Goal: Information Seeking & Learning: Learn about a topic

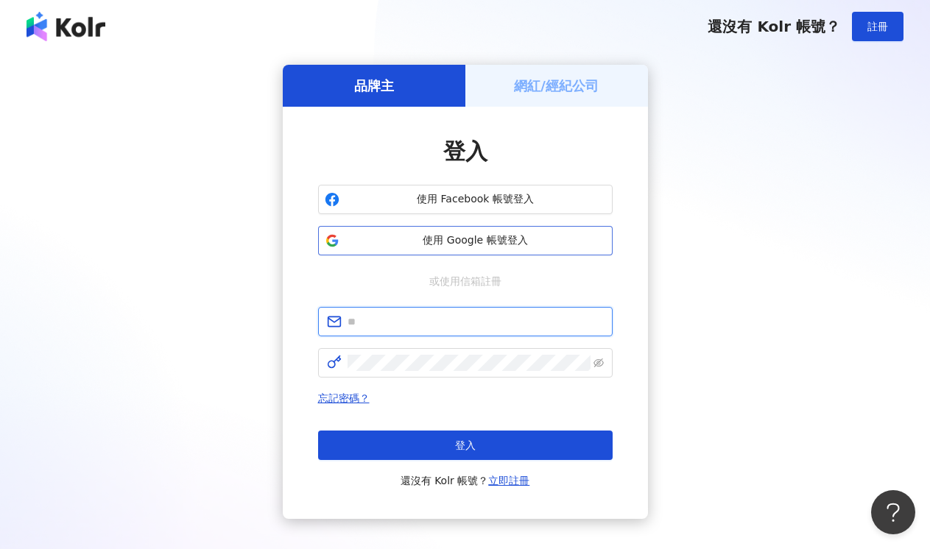
type input "**********"
click at [445, 240] on span "使用 Google 帳號登入" at bounding box center [475, 240] width 261 height 15
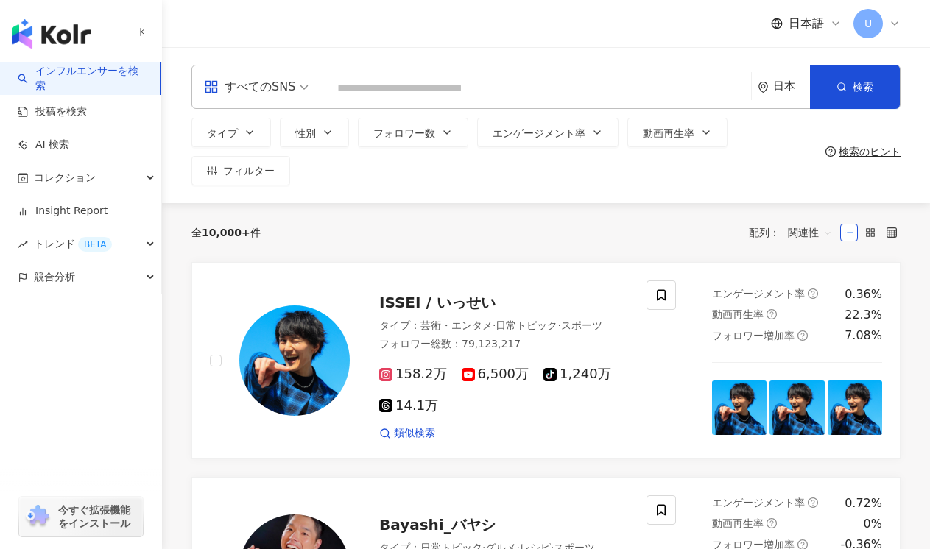
click at [355, 88] on input "search" at bounding box center [537, 88] width 416 height 28
paste input "**********"
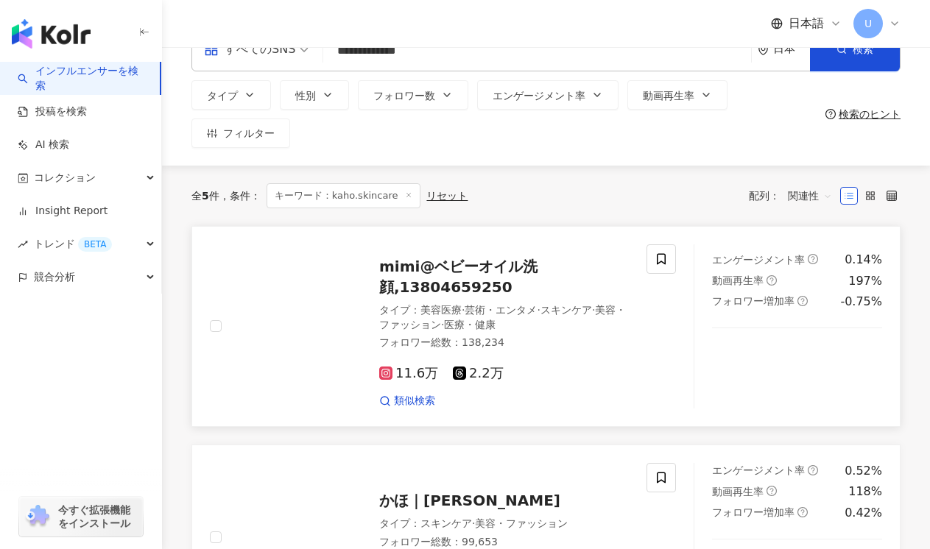
scroll to position [137, 0]
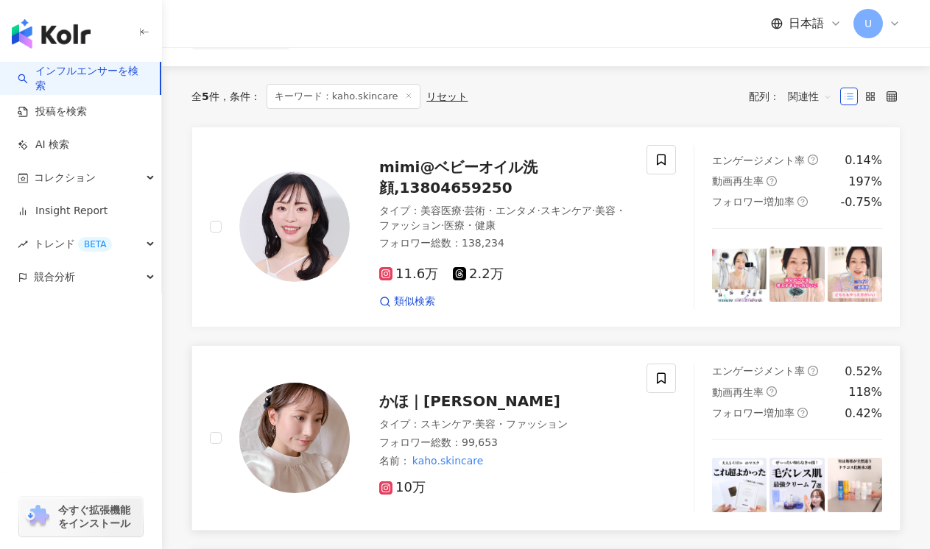
type input "**********"
click at [423, 400] on span "かほ｜sagawa kaho" at bounding box center [469, 401] width 181 height 18
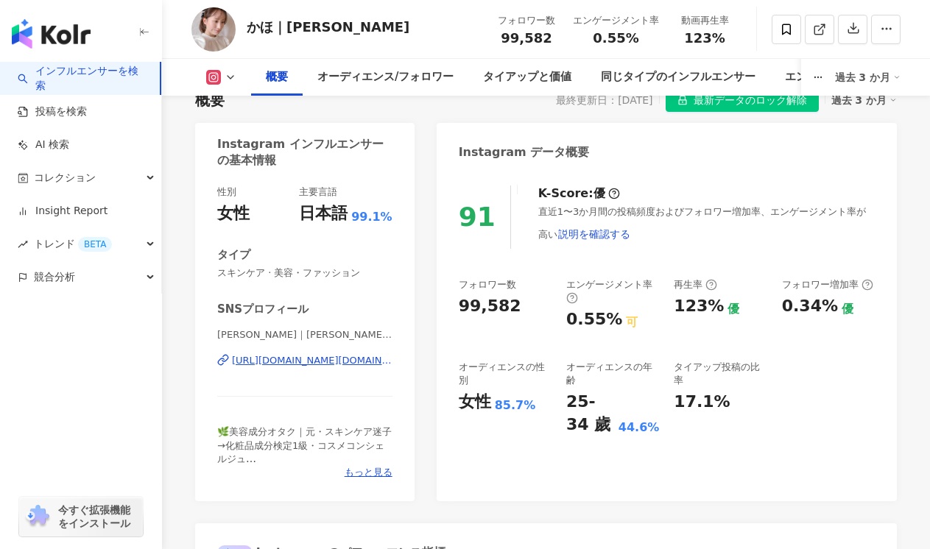
scroll to position [112, 0]
drag, startPoint x: 567, startPoint y: 324, endPoint x: 609, endPoint y: 323, distance: 42.0
click at [609, 323] on div "0.55%" at bounding box center [594, 320] width 56 height 23
copy div "0.55%"
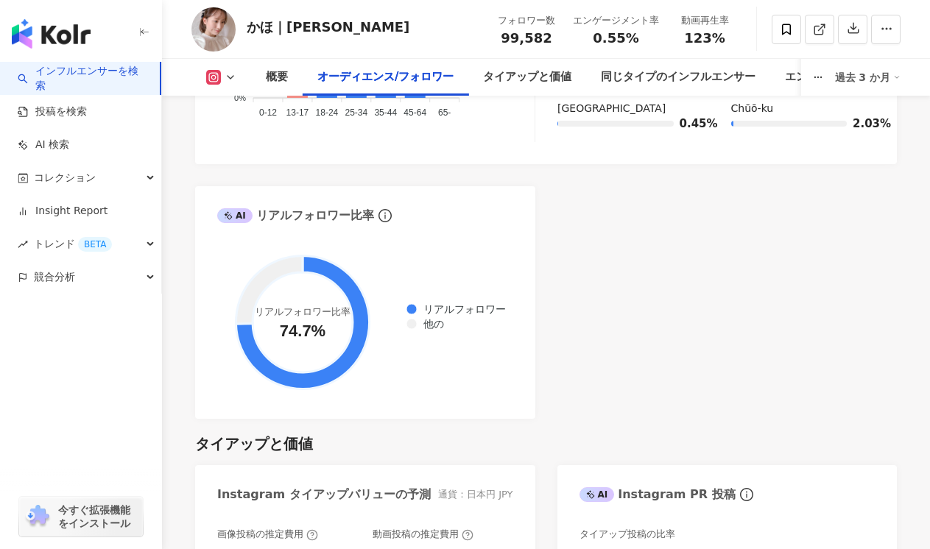
scroll to position [1950, 0]
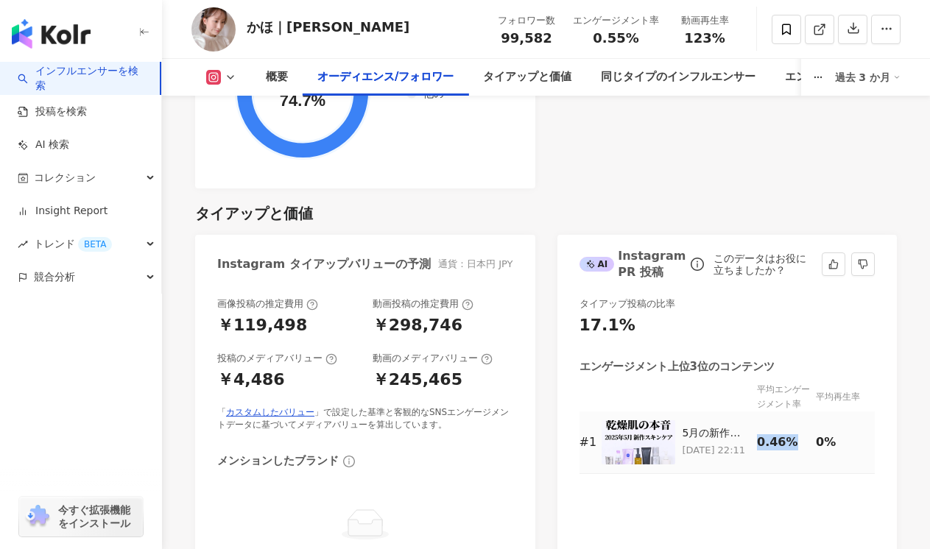
drag, startPoint x: 757, startPoint y: 445, endPoint x: 791, endPoint y: 445, distance: 33.9
click at [791, 445] on div "0.46%" at bounding box center [783, 442] width 52 height 16
copy div "0.46%"
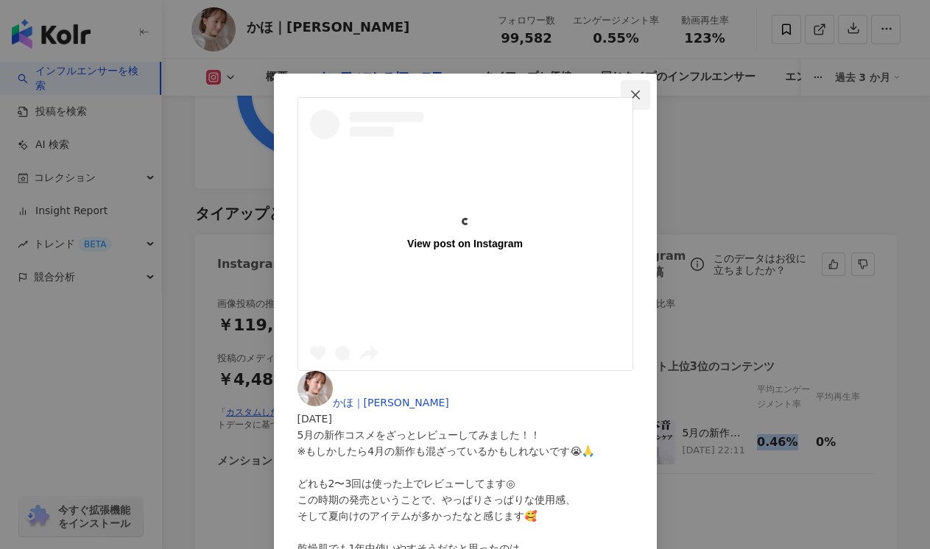
click at [641, 95] on icon "close" at bounding box center [635, 95] width 12 height 12
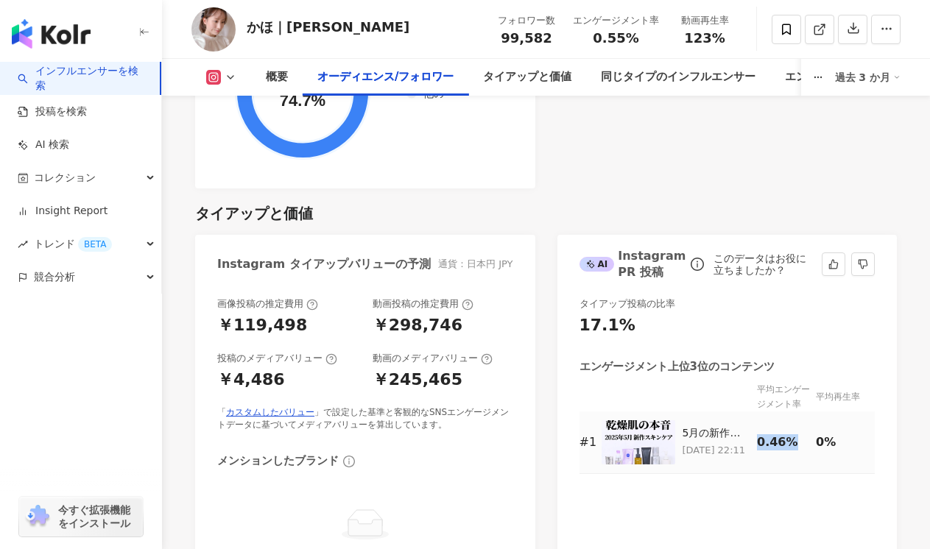
click at [796, 412] on td "0.46%" at bounding box center [786, 443] width 59 height 63
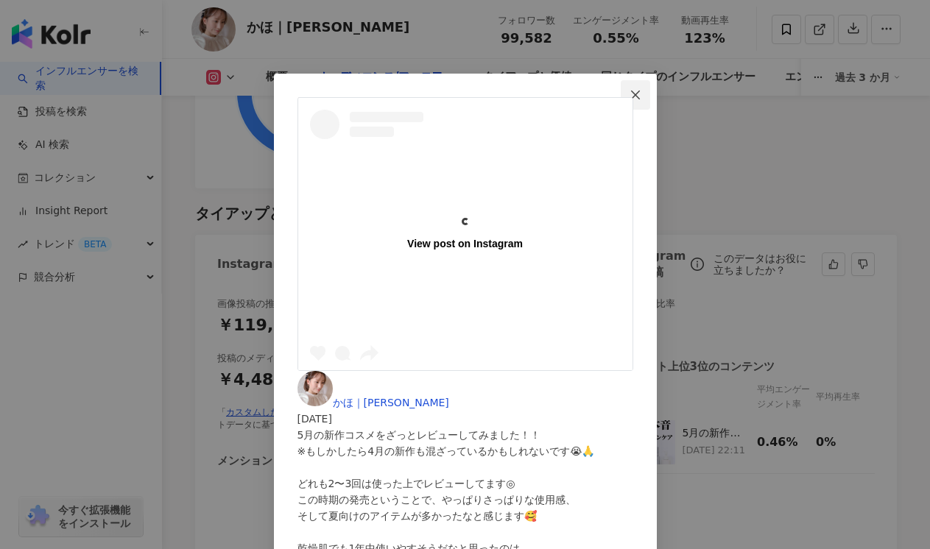
click at [641, 96] on icon "close" at bounding box center [635, 95] width 12 height 12
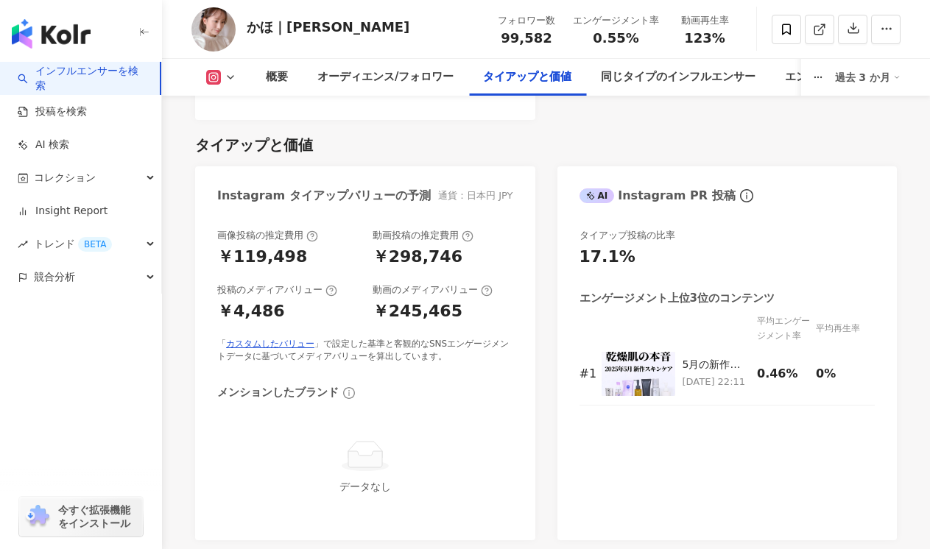
scroll to position [2105, 0]
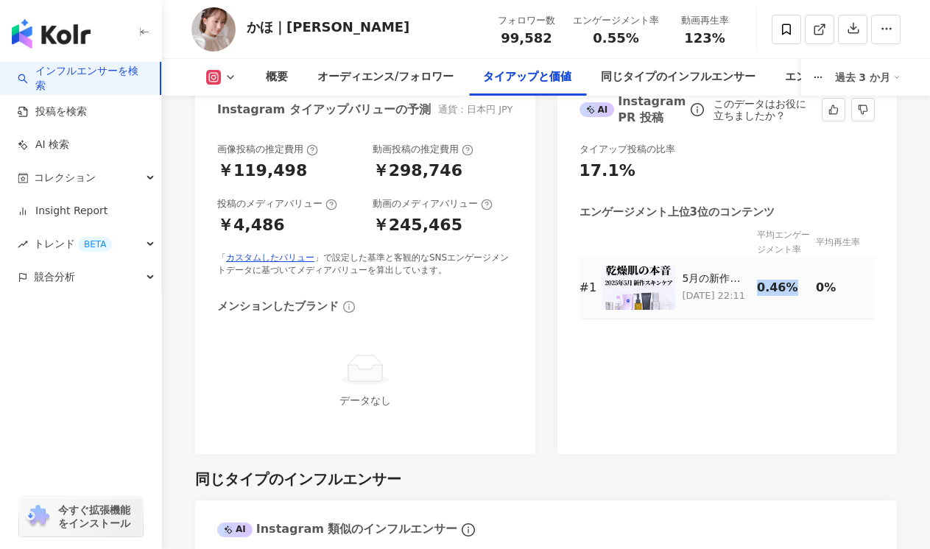
copy div "0.46%"
drag, startPoint x: 760, startPoint y: 289, endPoint x: 793, endPoint y: 289, distance: 33.1
click at [793, 289] on div "0.46%" at bounding box center [783, 288] width 52 height 16
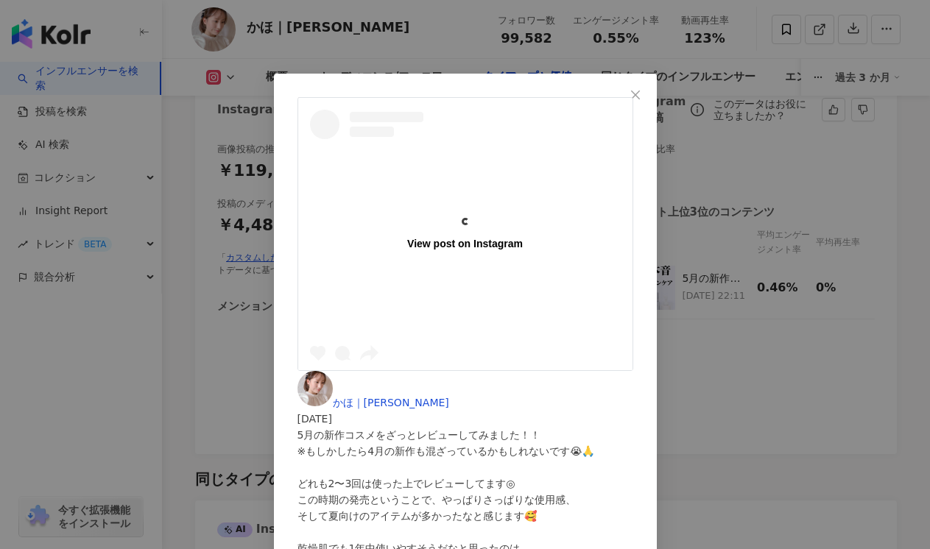
click at [786, 396] on div "View post on Instagram かほ｜sagawa kaho 2025/05/25 5月の新作コスメをざっとレビューしてみました！！ ※もしかし…" at bounding box center [465, 274] width 930 height 549
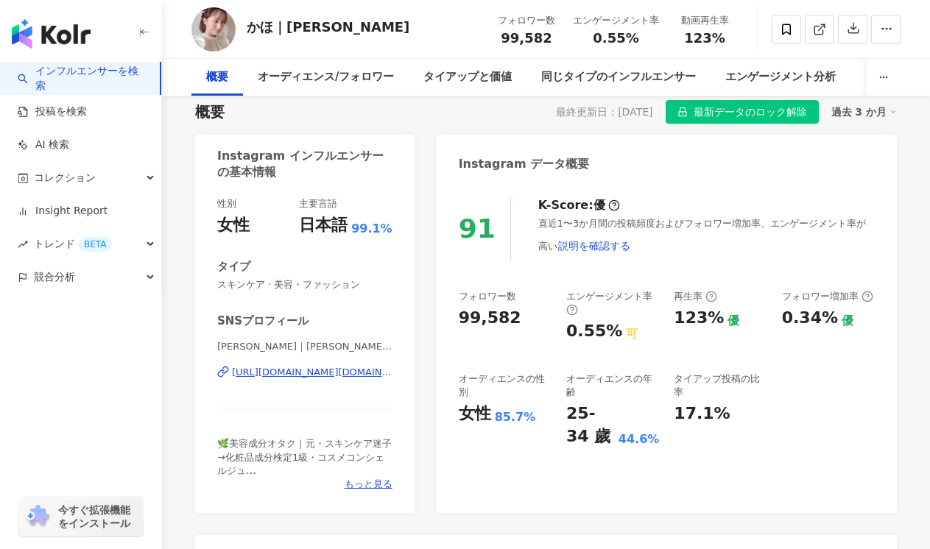
scroll to position [0, 0]
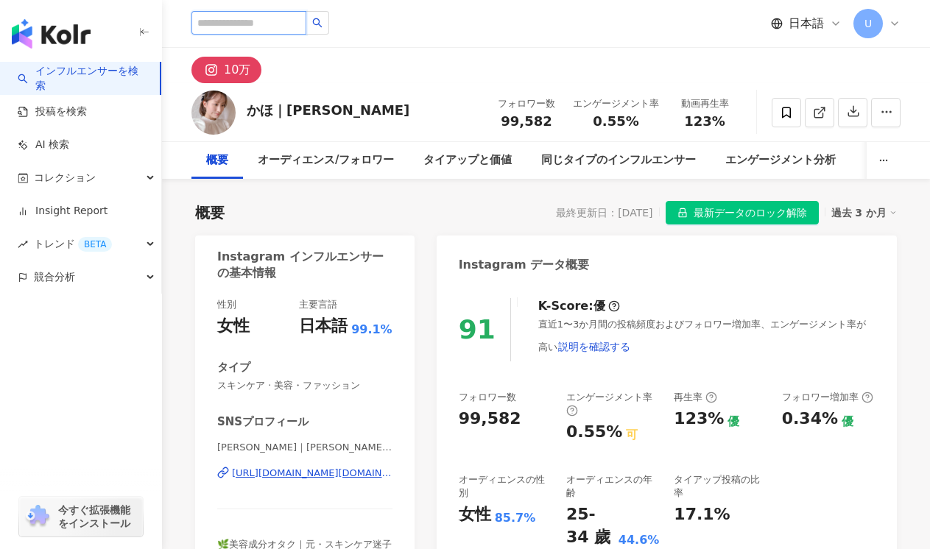
click at [258, 23] on input "search" at bounding box center [248, 23] width 115 height 24
paste input "**********"
type input "**********"
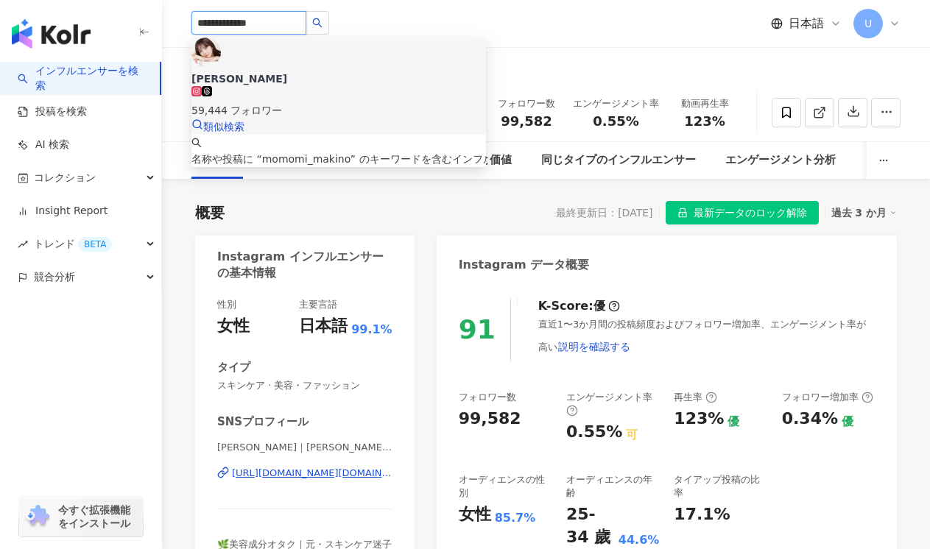
click at [302, 102] on div "59,444 フォロワー" at bounding box center [338, 110] width 294 height 16
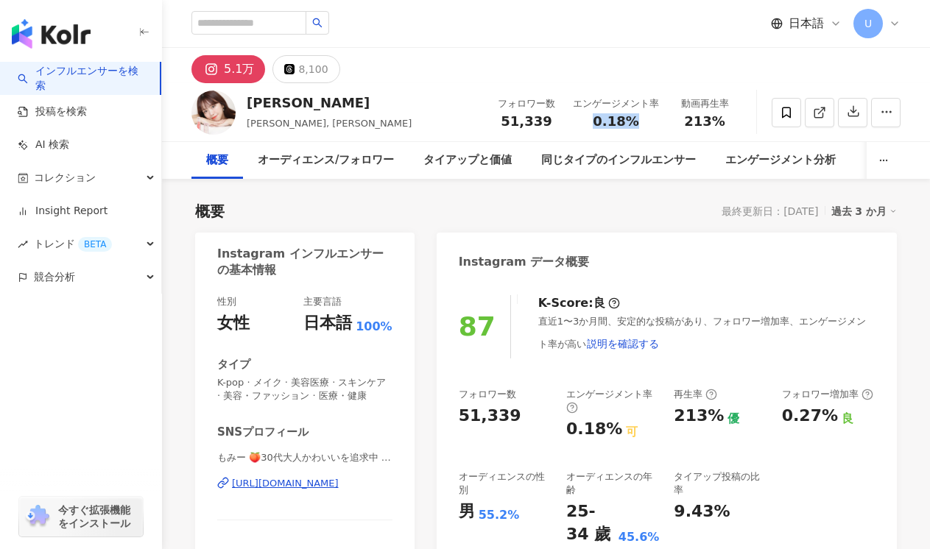
drag, startPoint x: 596, startPoint y: 124, endPoint x: 644, endPoint y: 124, distance: 47.9
click at [644, 124] on div "0.18%" at bounding box center [616, 121] width 86 height 15
copy span "0.18%"
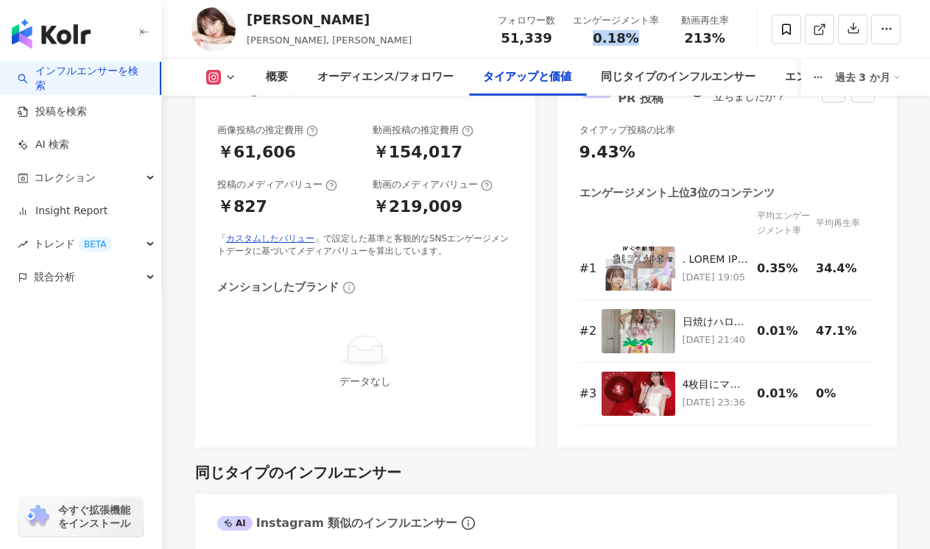
scroll to position [2202, 0]
